Goal: Task Accomplishment & Management: Use online tool/utility

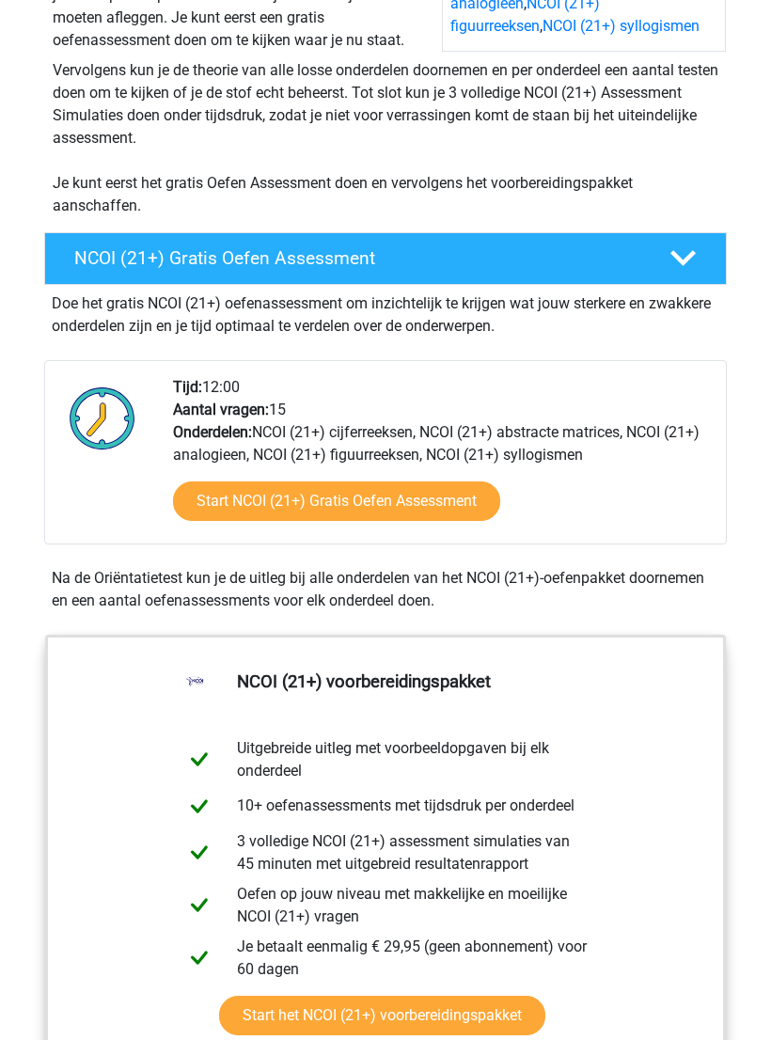
scroll to position [368, 0]
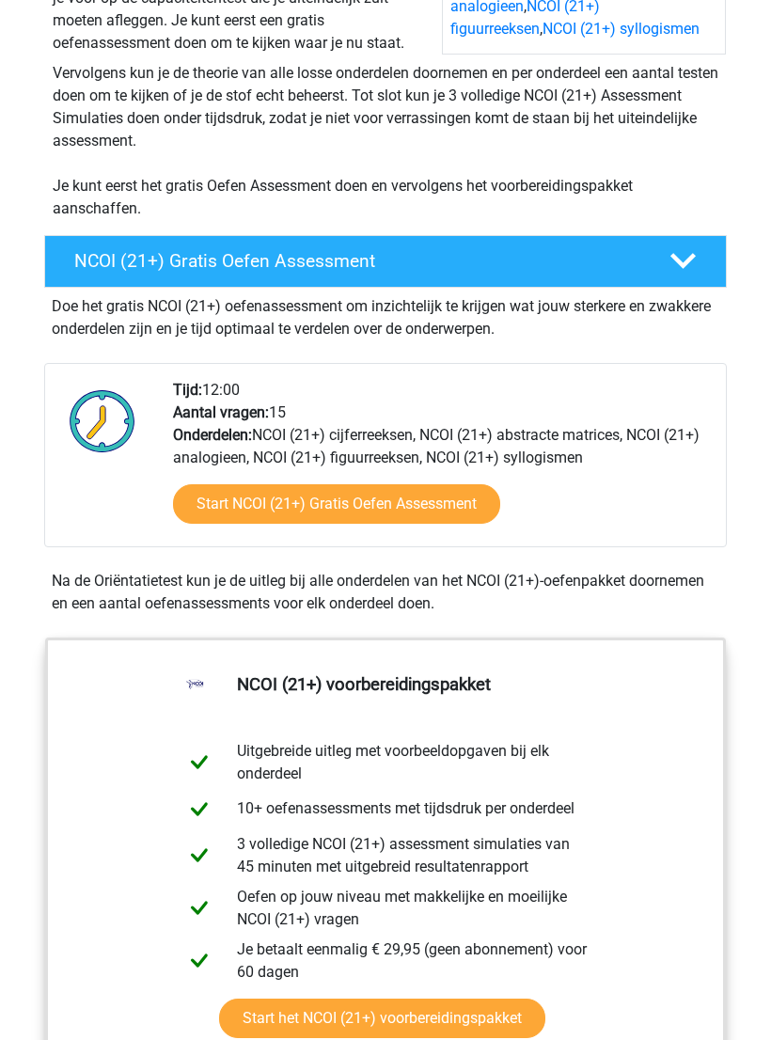
click at [197, 510] on link "Start NCOI (21+) Gratis Oefen Assessment" at bounding box center [336, 503] width 327 height 39
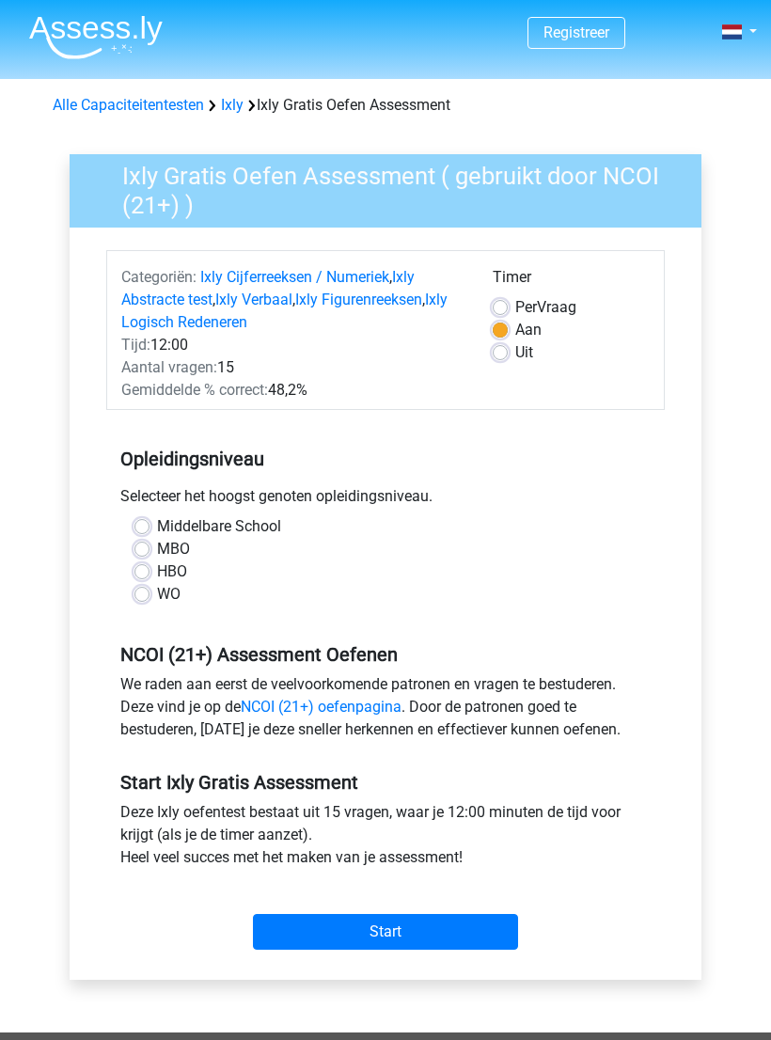
click at [157, 548] on label "MBO" at bounding box center [173, 549] width 33 height 23
click at [137, 548] on input "MBO" at bounding box center [141, 547] width 15 height 19
radio input "true"
click at [283, 931] on input "Start" at bounding box center [385, 932] width 265 height 36
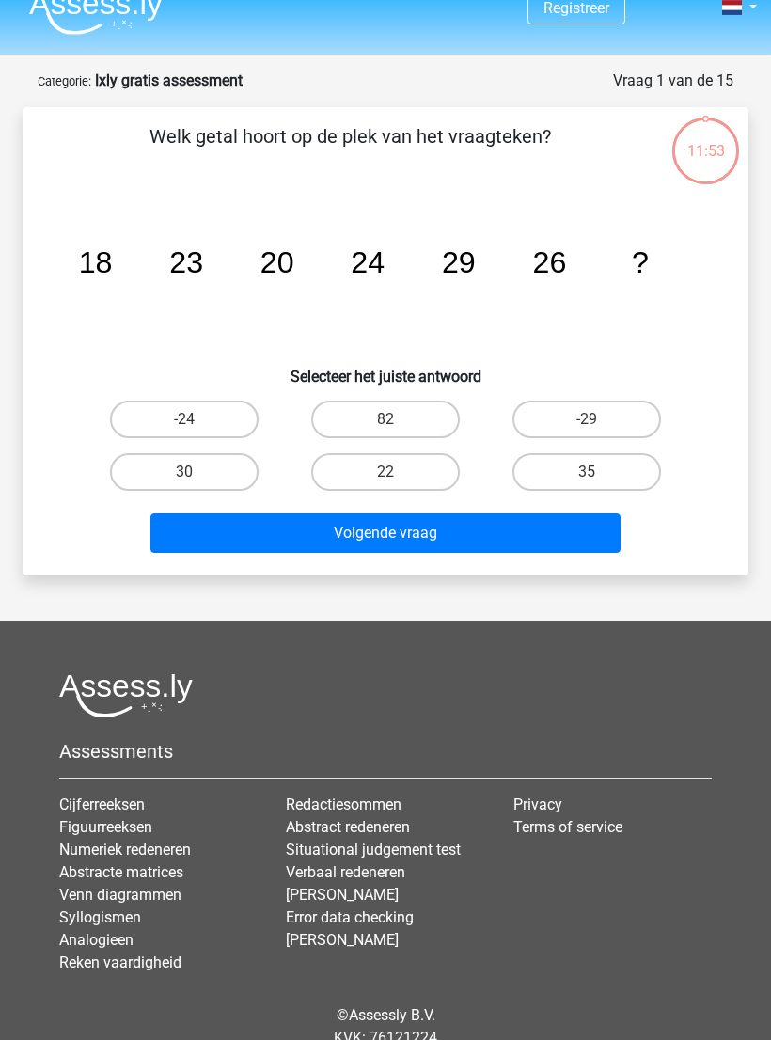
scroll to position [24, 0]
click at [142, 474] on label "30" at bounding box center [184, 472] width 149 height 38
click at [184, 474] on input "30" at bounding box center [190, 478] width 12 height 12
radio input "true"
click at [244, 522] on button "Volgende vraag" at bounding box center [385, 532] width 471 height 39
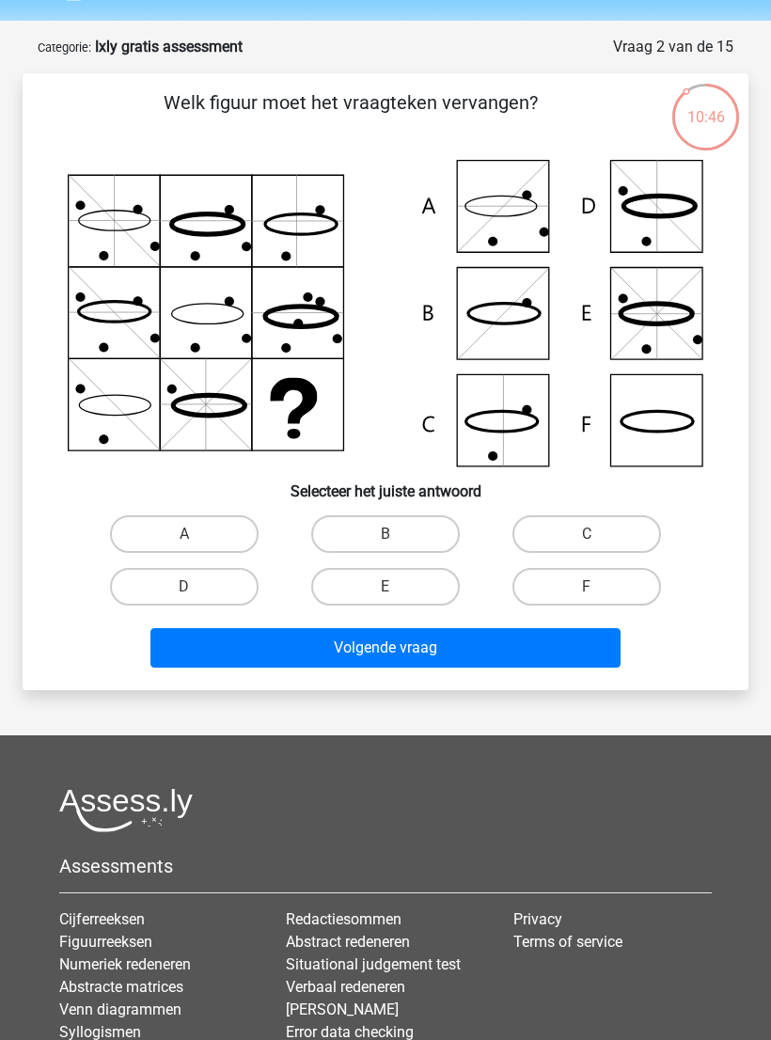
scroll to position [56, 0]
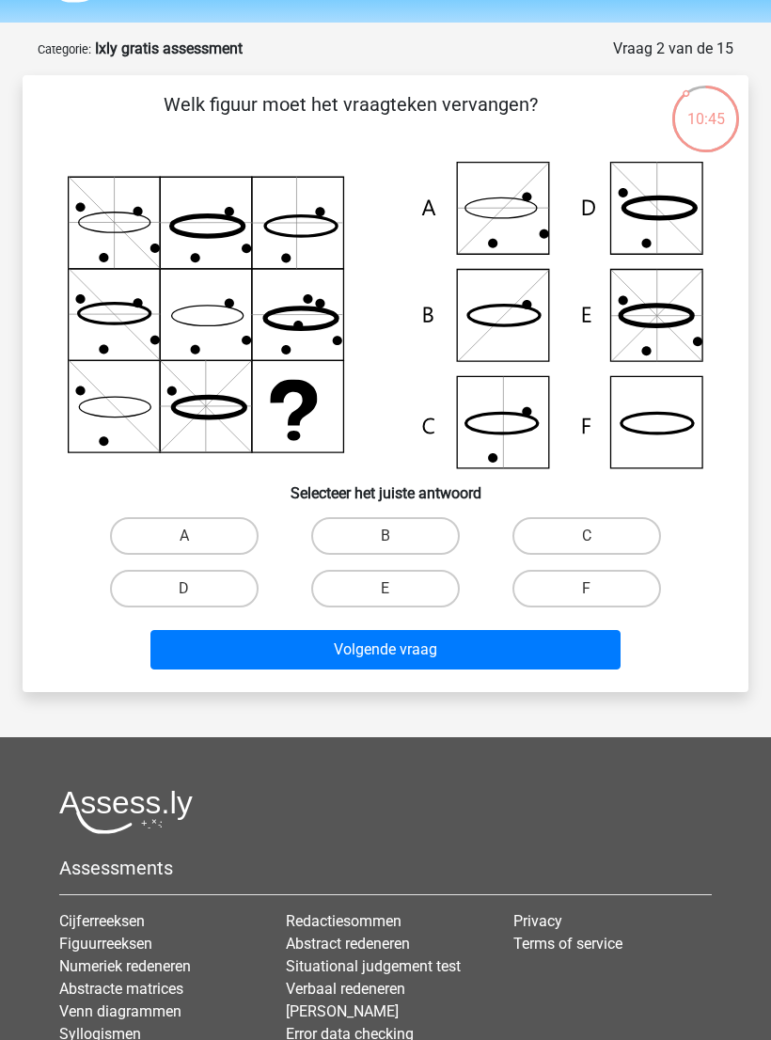
click at [181, 527] on label "A" at bounding box center [184, 536] width 149 height 38
click at [184, 536] on input "A" at bounding box center [190, 542] width 12 height 12
radio input "true"
click at [232, 647] on button "Volgende vraag" at bounding box center [385, 649] width 471 height 39
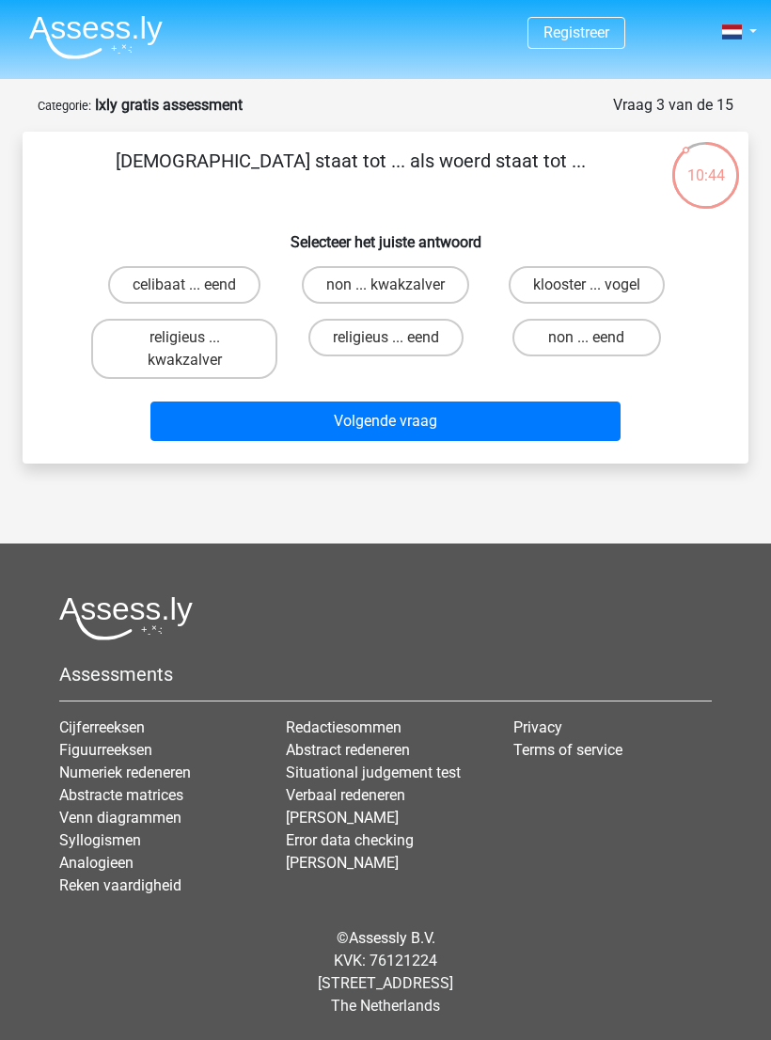
scroll to position [0, 0]
click at [356, 339] on label "religieus ... eend" at bounding box center [385, 338] width 155 height 38
click at [385, 339] on input "religieus ... eend" at bounding box center [391, 344] width 12 height 12
radio input "true"
click at [274, 423] on button "Volgende vraag" at bounding box center [385, 420] width 471 height 39
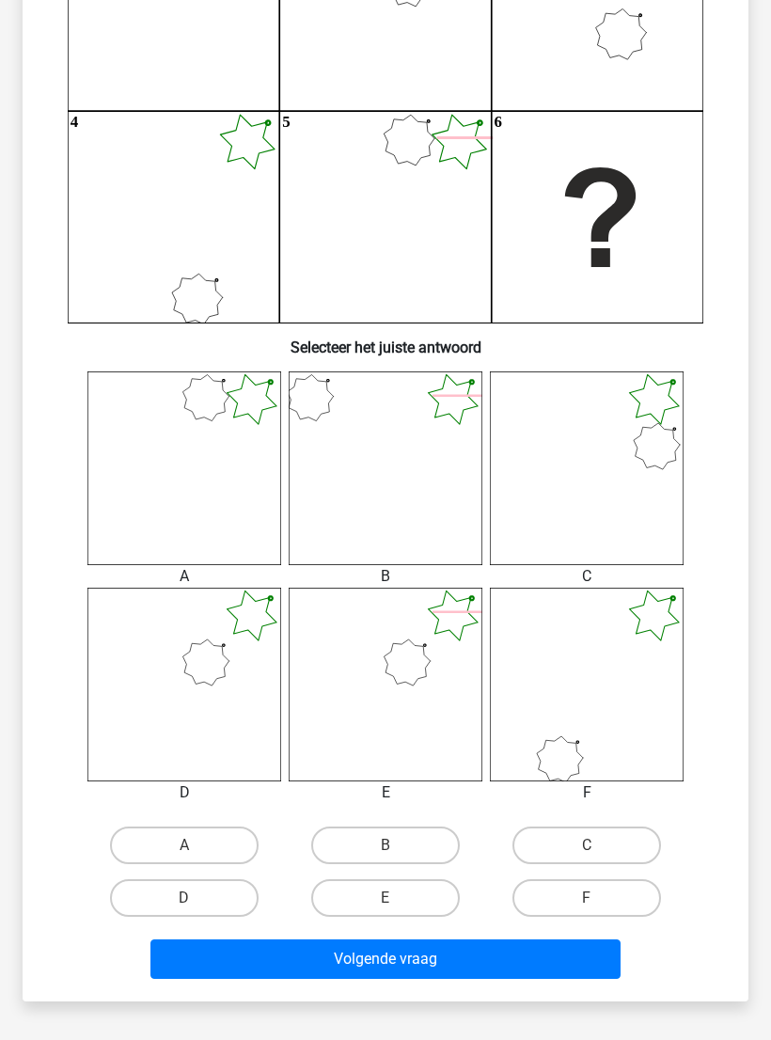
scroll to position [327, 0]
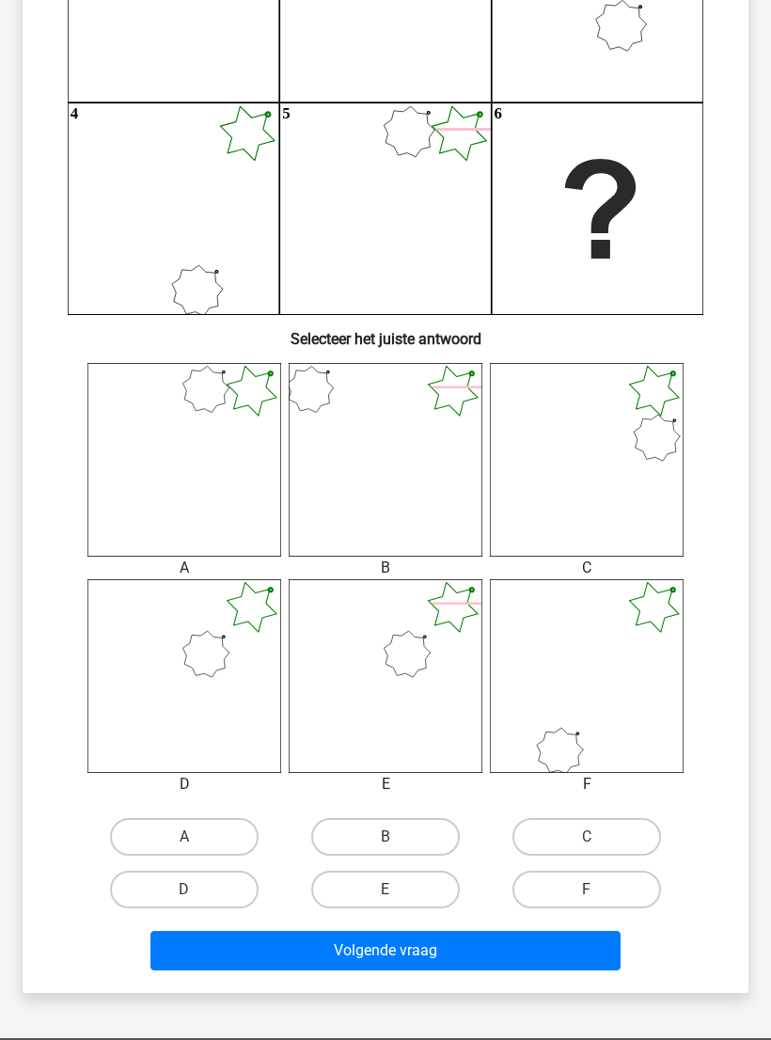
click at [161, 888] on label "D" at bounding box center [184, 890] width 149 height 38
click at [184, 889] on input "D" at bounding box center [190, 895] width 12 height 12
radio input "true"
click at [220, 940] on button "Volgende vraag" at bounding box center [385, 950] width 471 height 39
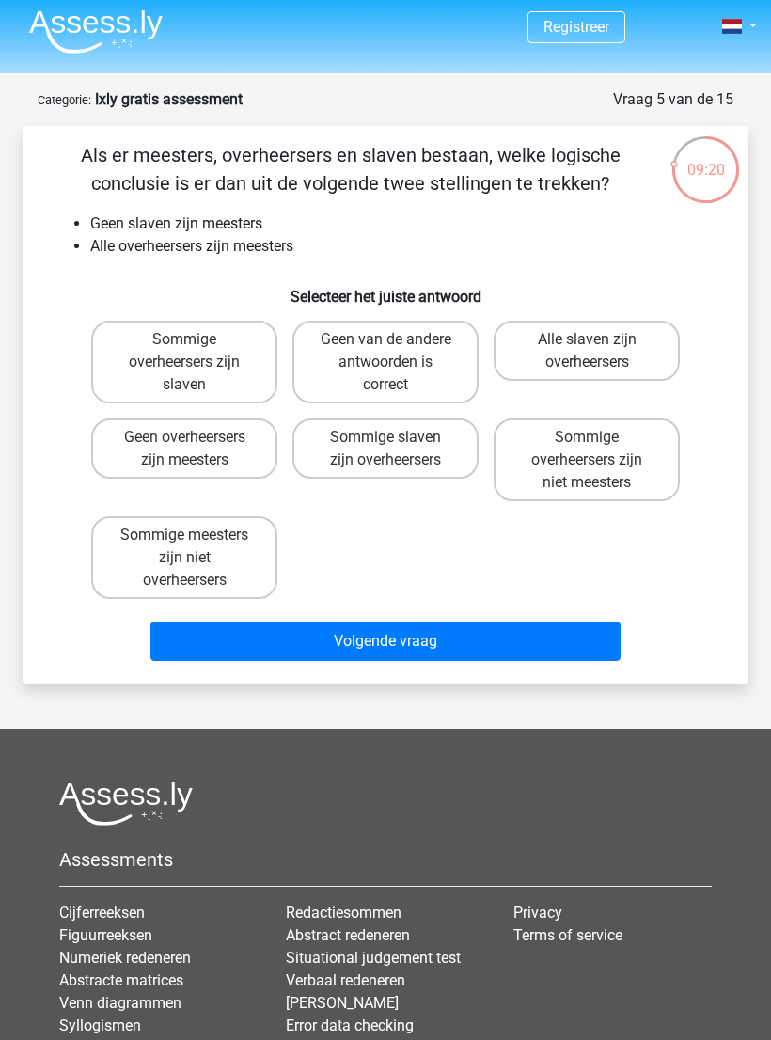
scroll to position [0, 0]
